Goal: Transaction & Acquisition: Download file/media

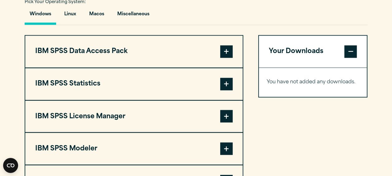
scroll to position [471, 0]
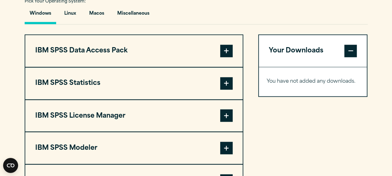
click at [228, 81] on span at bounding box center [226, 83] width 12 height 12
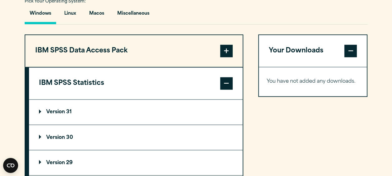
click at [89, 136] on summary "Version 30" at bounding box center [136, 137] width 214 height 25
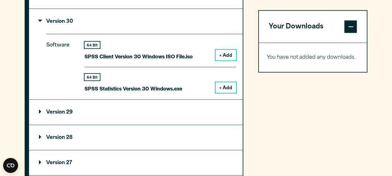
scroll to position [587, 0]
click at [224, 85] on button "+ Add" at bounding box center [225, 87] width 21 height 11
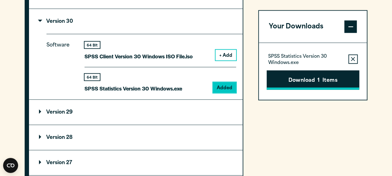
click at [289, 79] on button "Download 1 Items" at bounding box center [313, 79] width 93 height 19
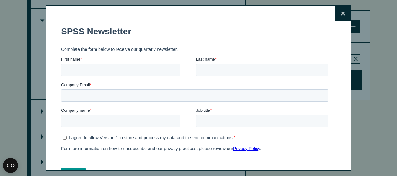
click at [335, 16] on button "Close" at bounding box center [343, 14] width 16 height 16
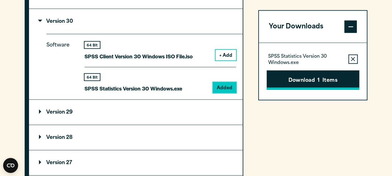
click at [281, 77] on button "Download 1 Items" at bounding box center [313, 79] width 93 height 19
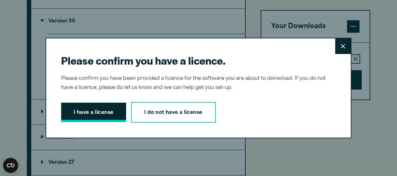
click at [94, 109] on button "I have a license" at bounding box center [93, 112] width 65 height 19
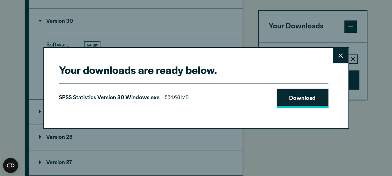
click at [319, 101] on link "Download" at bounding box center [303, 98] width 52 height 19
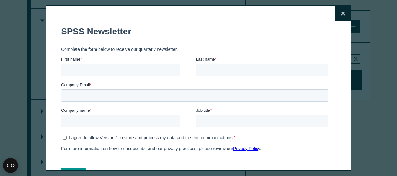
click at [341, 14] on icon at bounding box center [343, 13] width 4 height 5
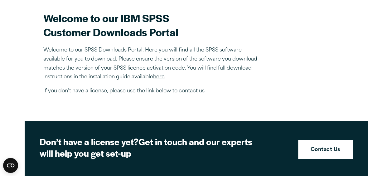
scroll to position [0, 0]
